Goal: Task Accomplishment & Management: Use online tool/utility

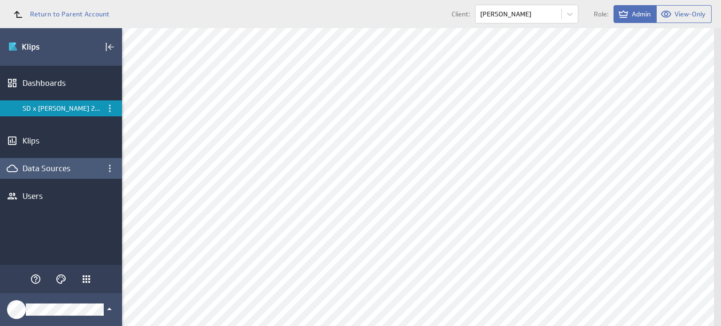
click at [58, 164] on div "Data Sources" at bounding box center [61, 168] width 77 height 10
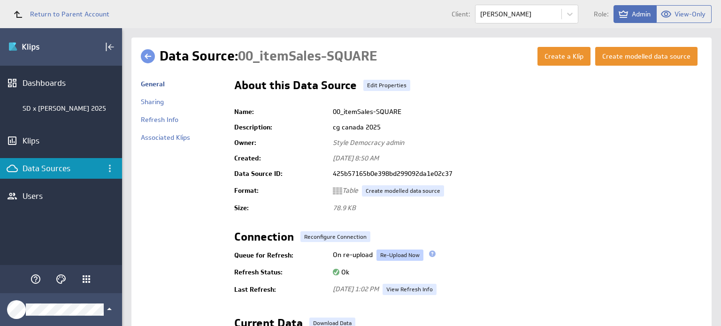
click at [393, 256] on link "Re-Upload Now" at bounding box center [400, 255] width 47 height 11
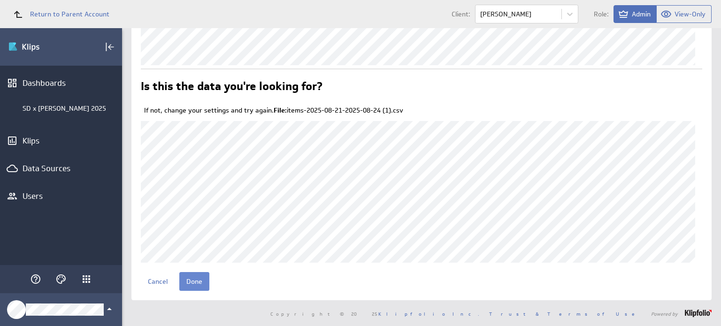
click at [195, 279] on input "Done" at bounding box center [194, 281] width 30 height 19
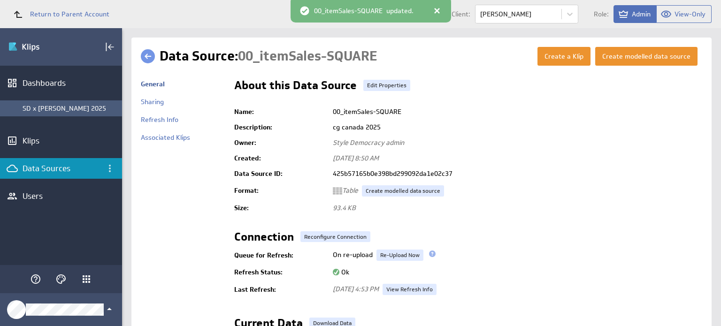
click at [79, 105] on div "SD x [PERSON_NAME] 2025" at bounding box center [70, 108] width 95 height 8
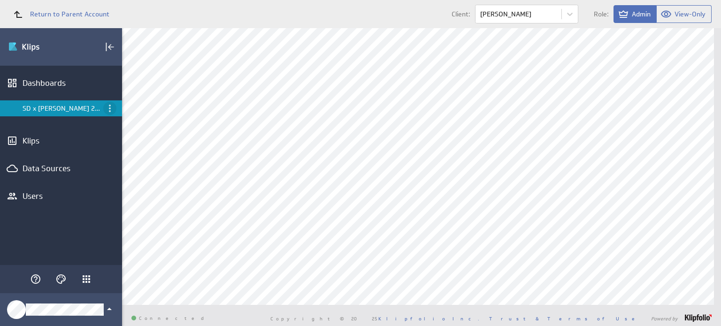
scroll to position [668, 0]
